Goal: Transaction & Acquisition: Purchase product/service

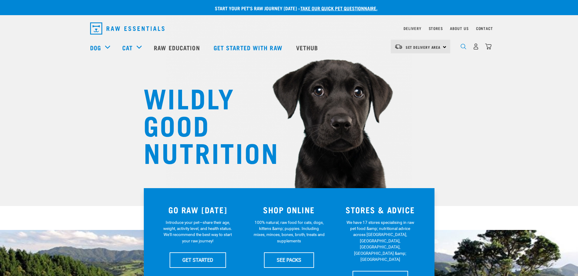
click at [464, 49] on img "dropdown navigation" at bounding box center [464, 47] width 6 height 6
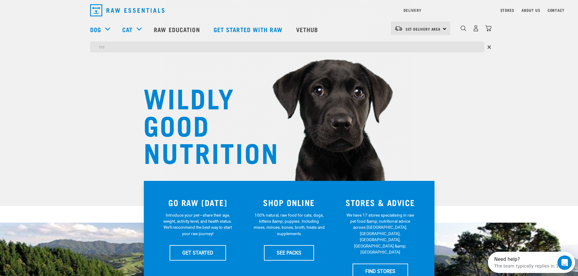
click at [178, 48] on input "tre" at bounding box center [287, 47] width 394 height 11
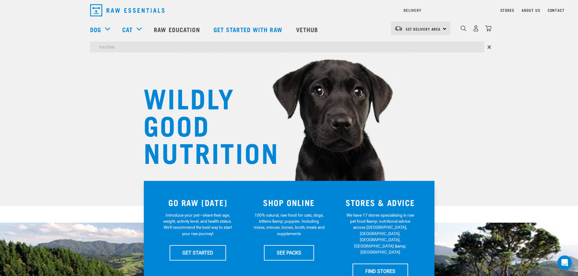
type input "trachea"
click at [177, 47] on input "trachea" at bounding box center [287, 47] width 394 height 11
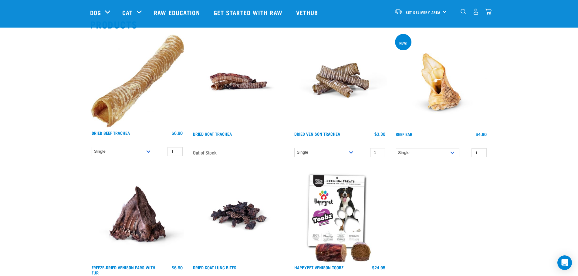
scroll to position [57, 0]
